Goal: Information Seeking & Learning: Learn about a topic

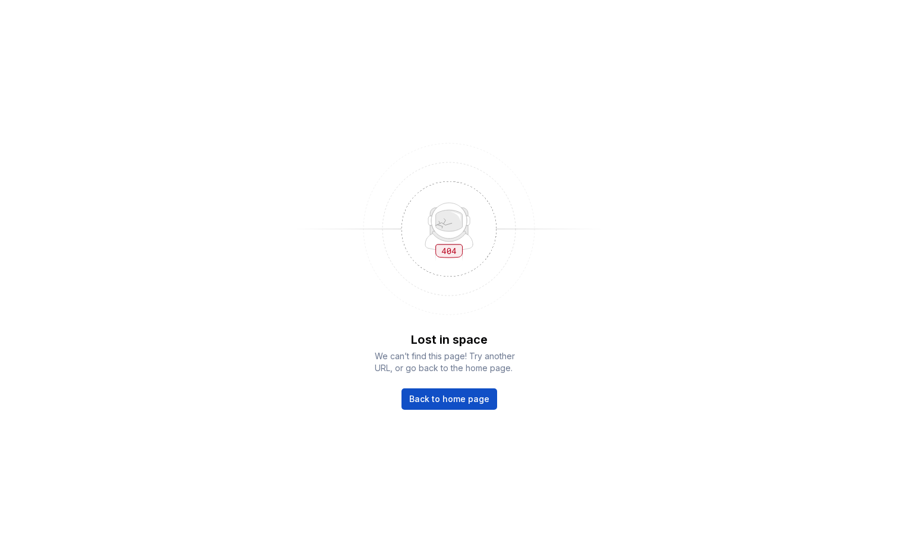
click at [466, 413] on div "Lost in space We can’t find this page! Try another URL, or go back to the home …" at bounding box center [449, 271] width 898 height 543
click at [468, 398] on span "Back to home page" at bounding box center [449, 399] width 80 height 12
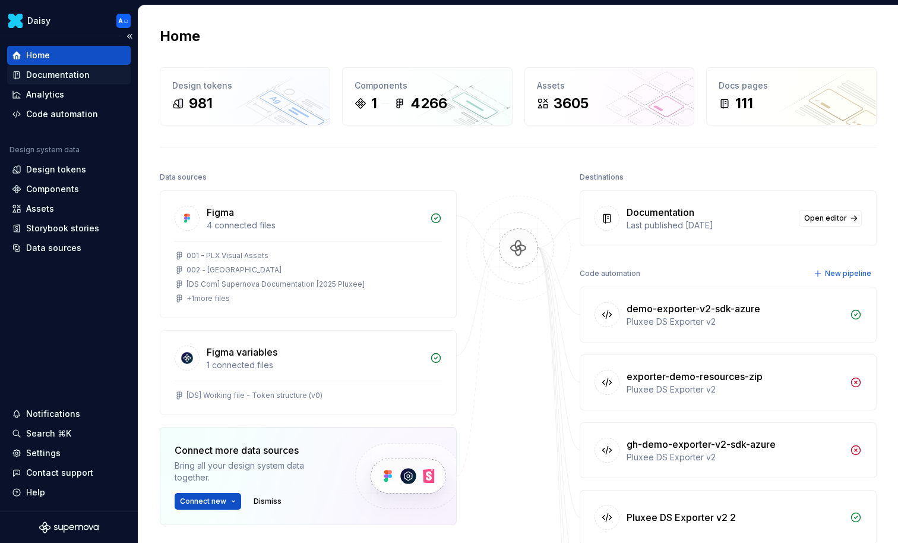
click at [75, 83] on div "Documentation" at bounding box center [69, 74] width 124 height 19
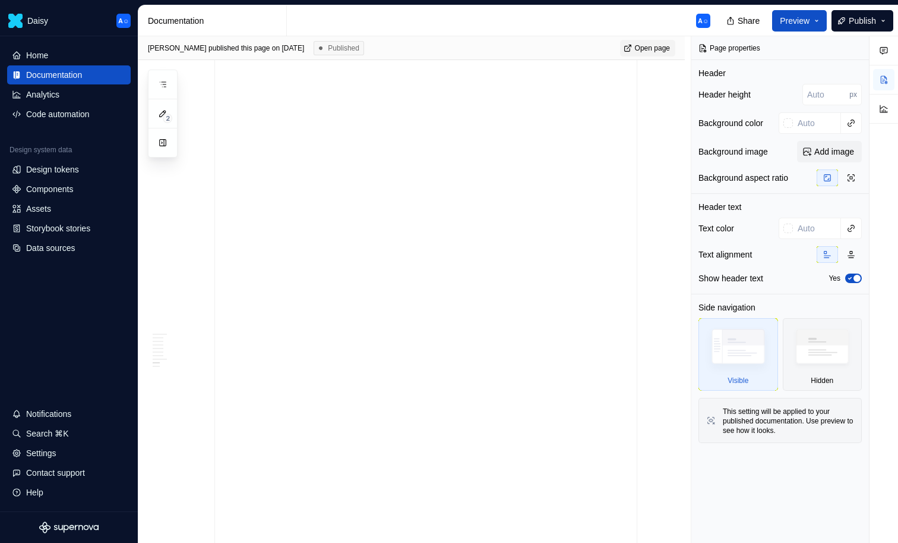
scroll to position [3363, 0]
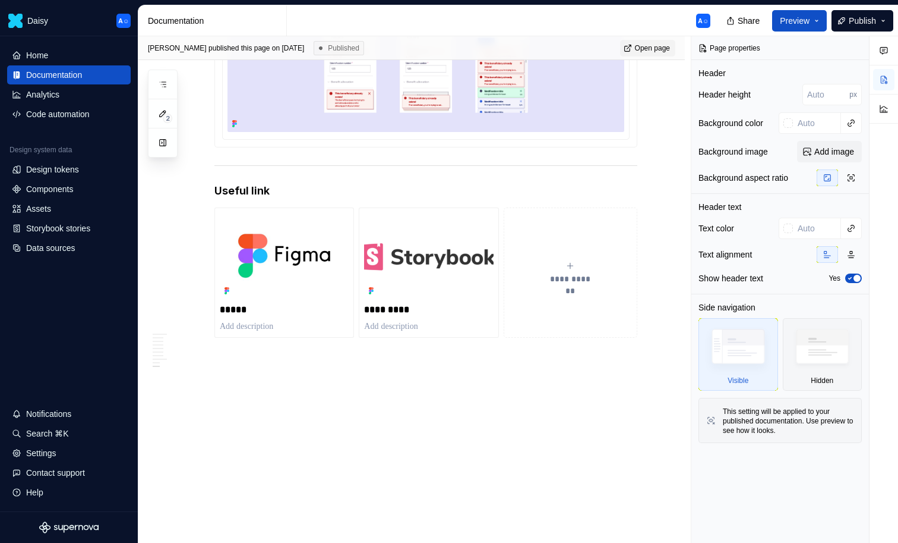
type textarea "*"
